Goal: Information Seeking & Learning: Learn about a topic

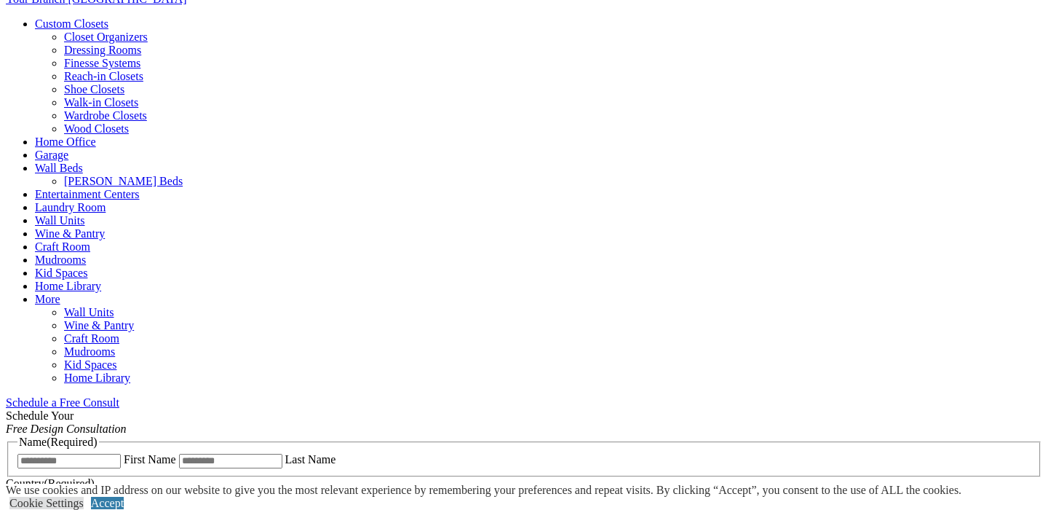
scroll to position [579, 0]
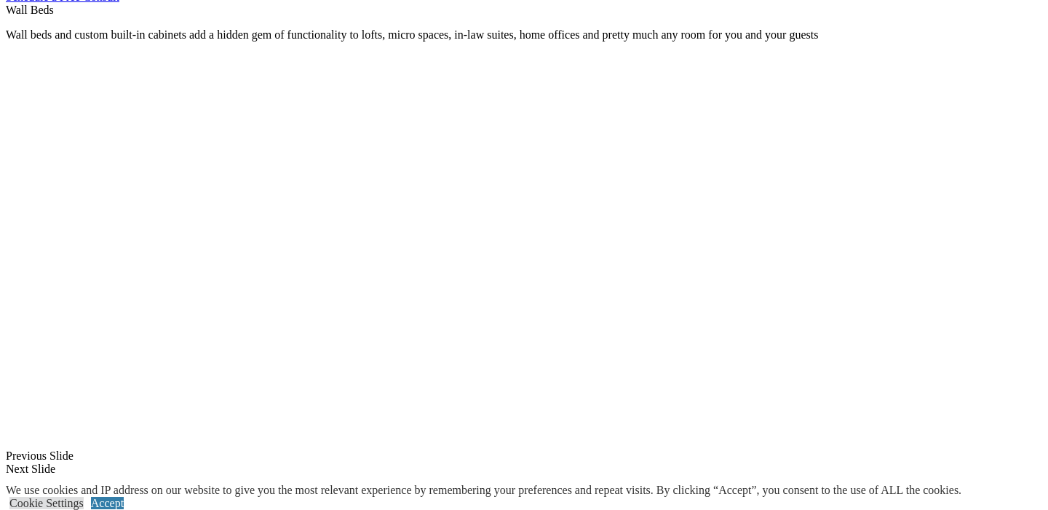
scroll to position [992, 0]
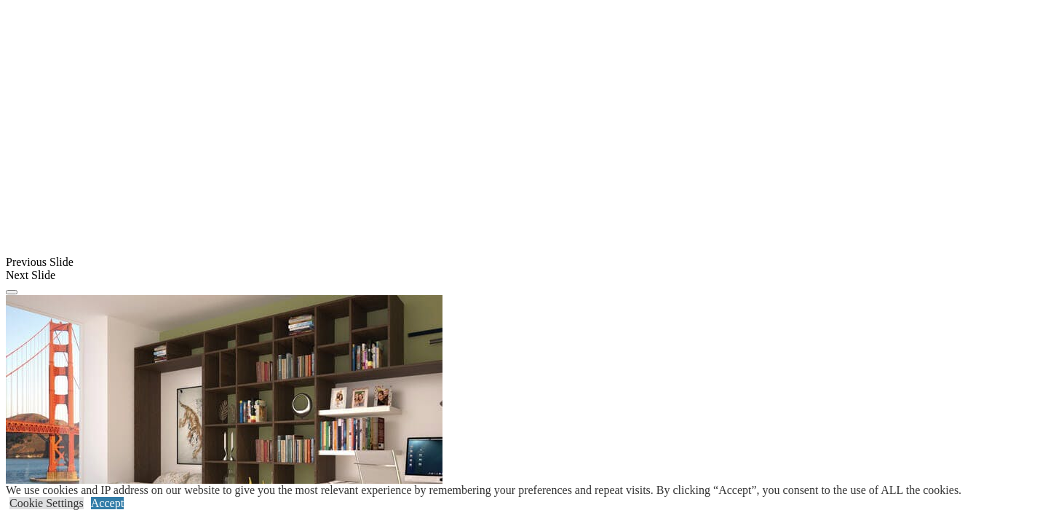
scroll to position [1185, 0]
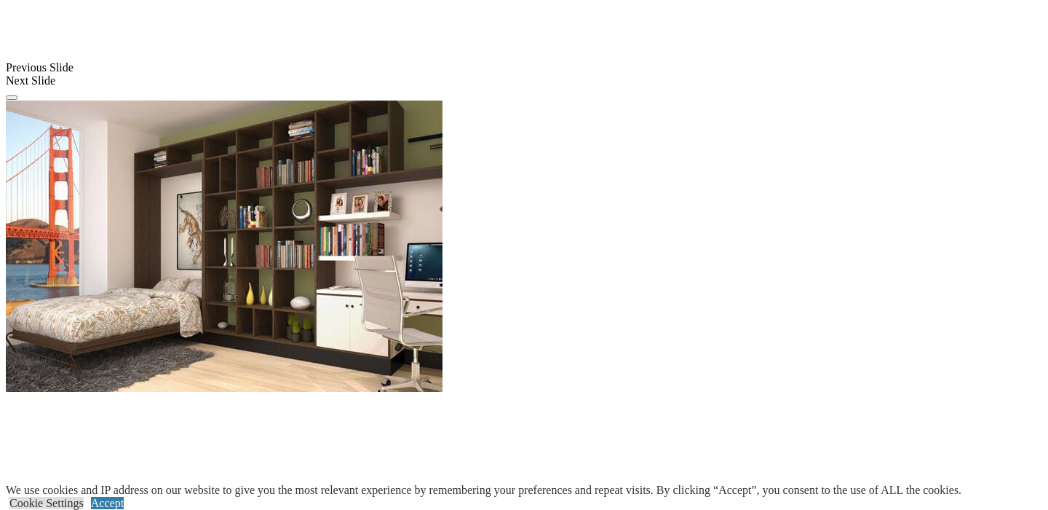
scroll to position [1381, 0]
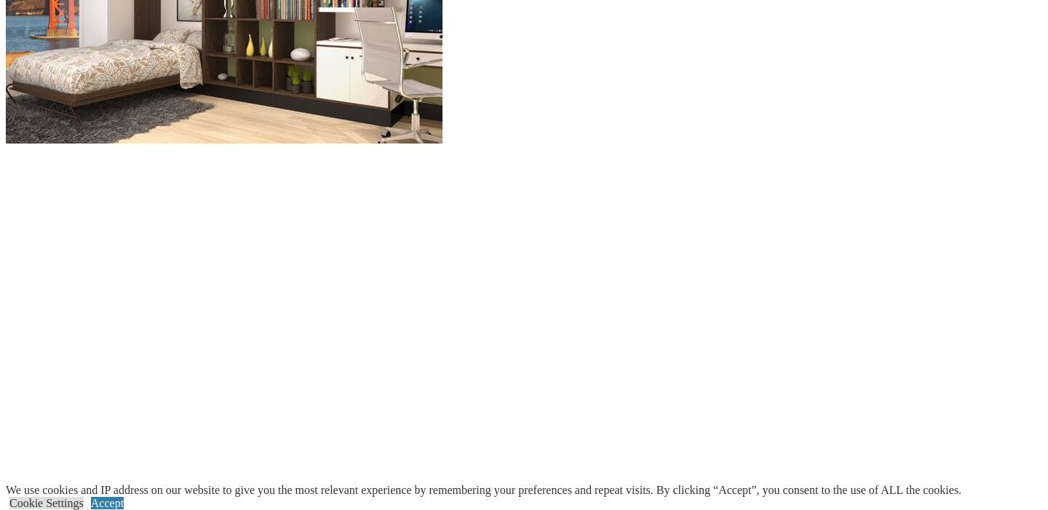
scroll to position [1631, 0]
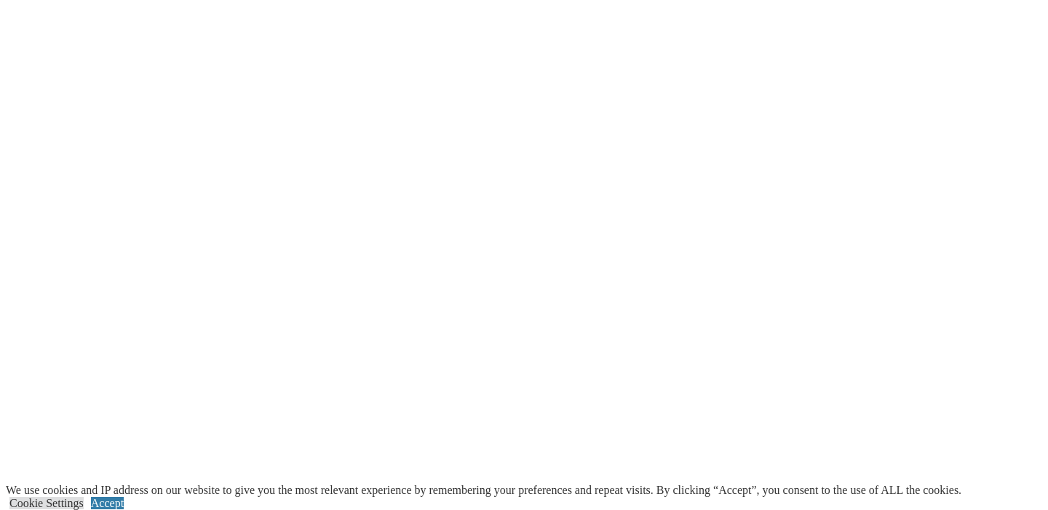
scroll to position [1938, 0]
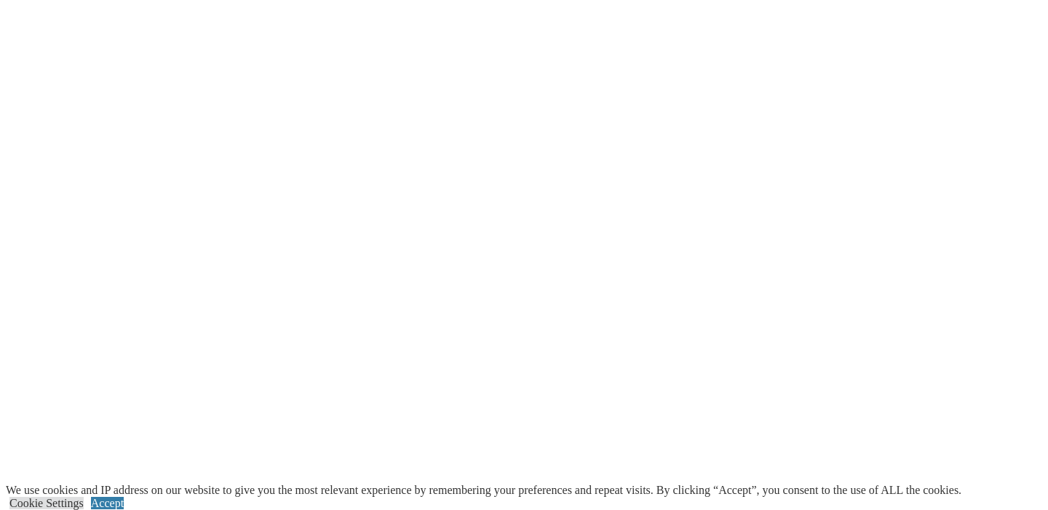
scroll to position [1998, 0]
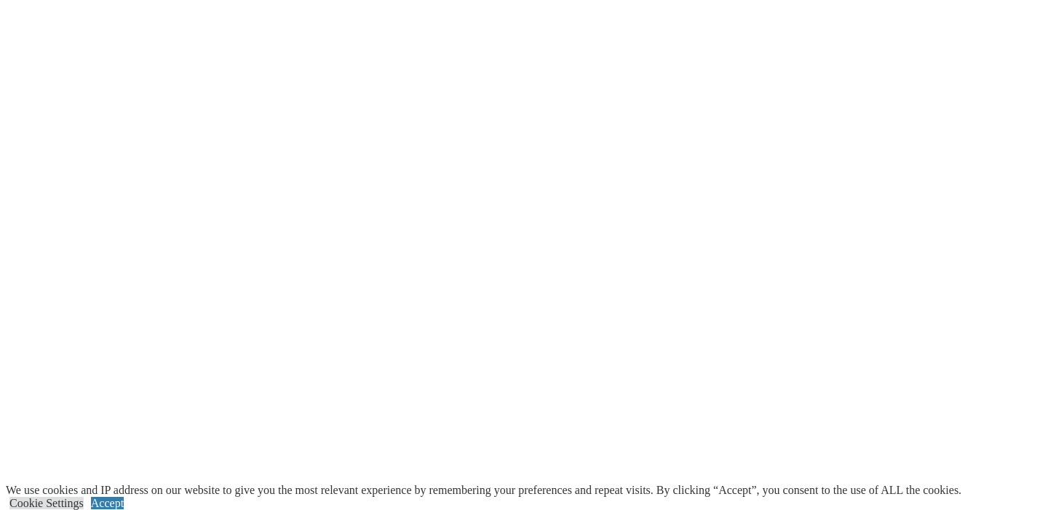
scroll to position [2024, 0]
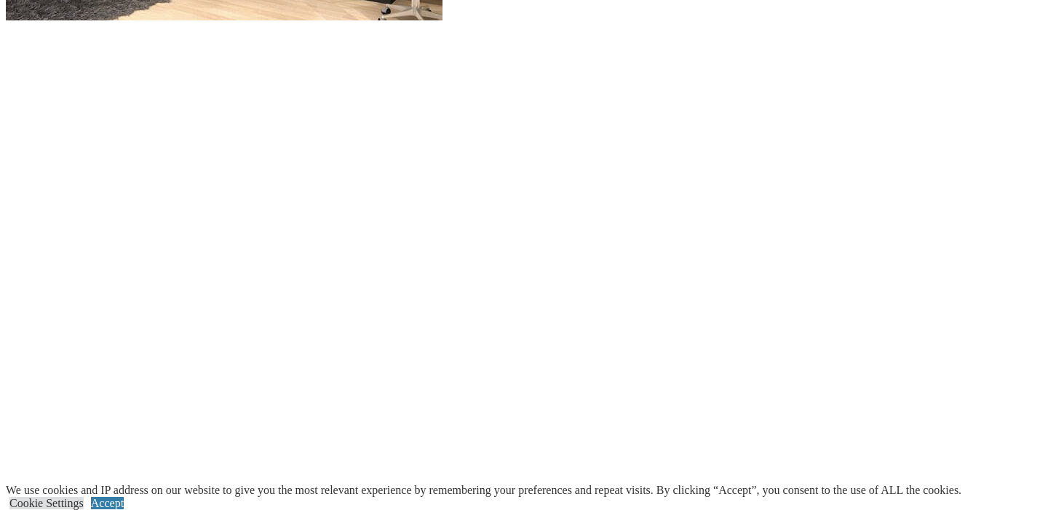
scroll to position [1742, 0]
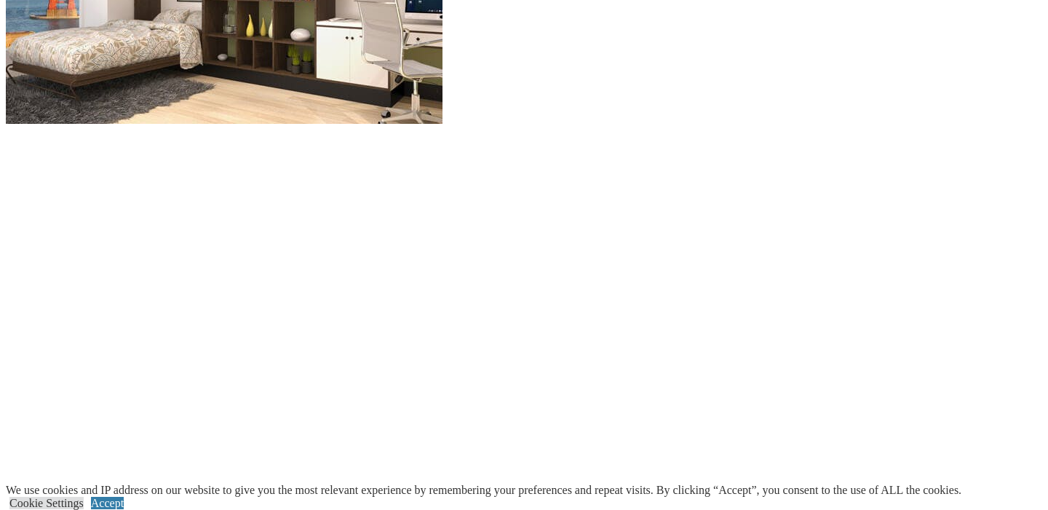
scroll to position [1617, 0]
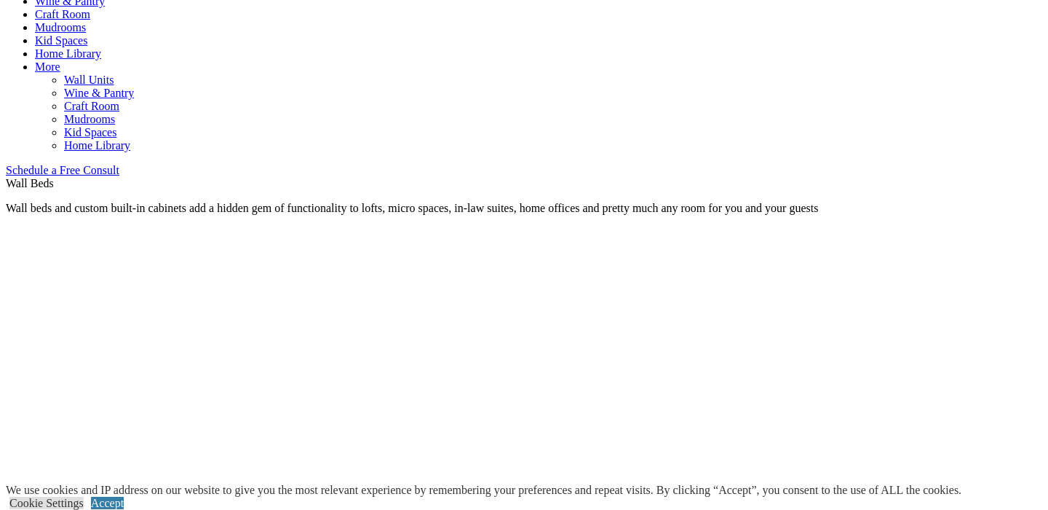
scroll to position [811, 0]
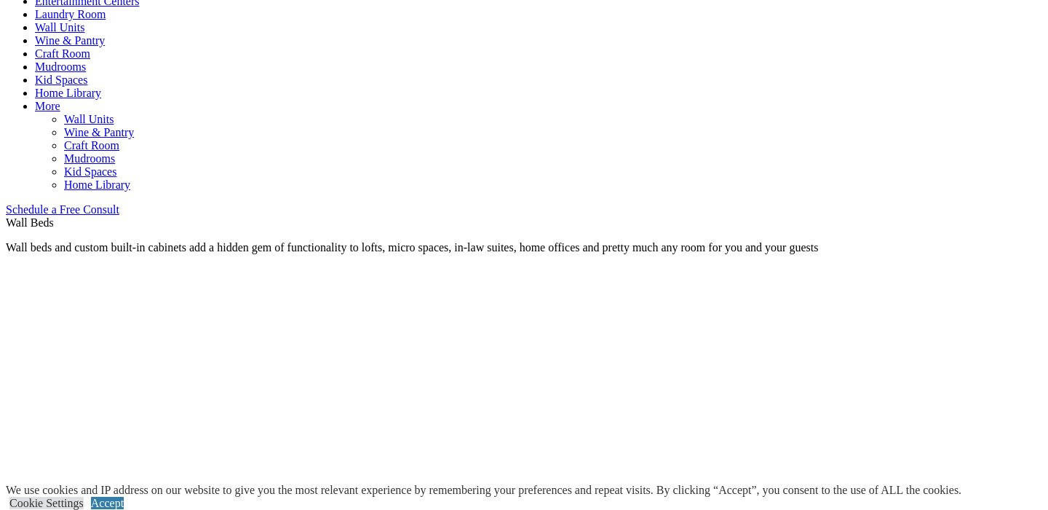
scroll to position [781, 0]
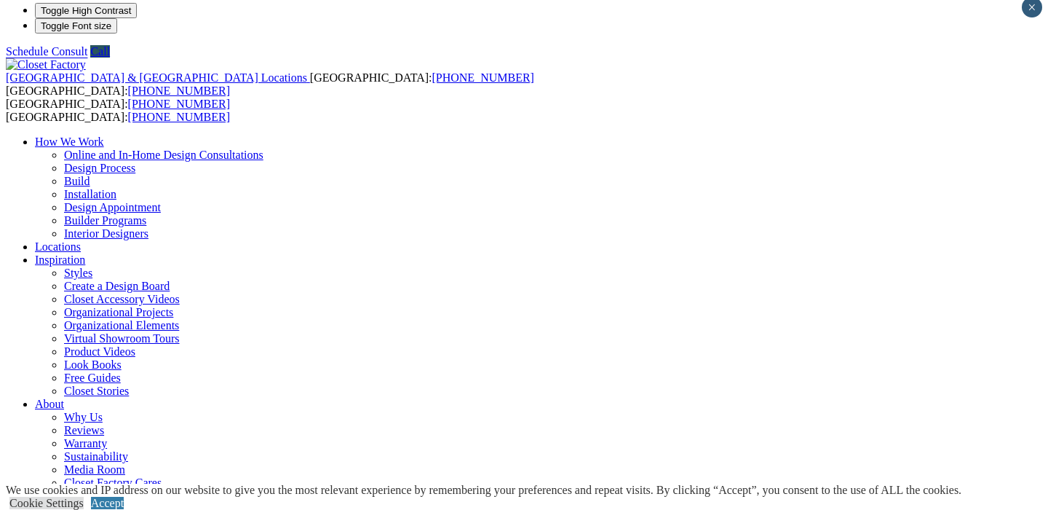
scroll to position [0, 0]
